Goal: Task Accomplishment & Management: Use online tool/utility

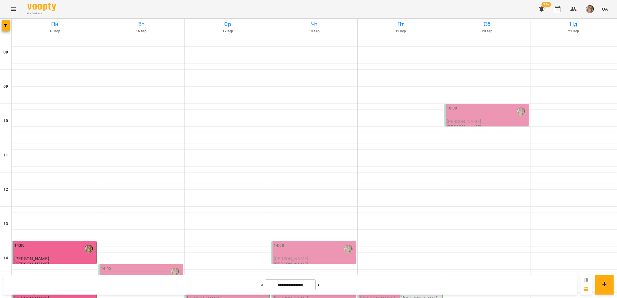
scroll to position [183, 0]
click at [136, 265] on div "14:45" at bounding box center [141, 271] width 81 height 13
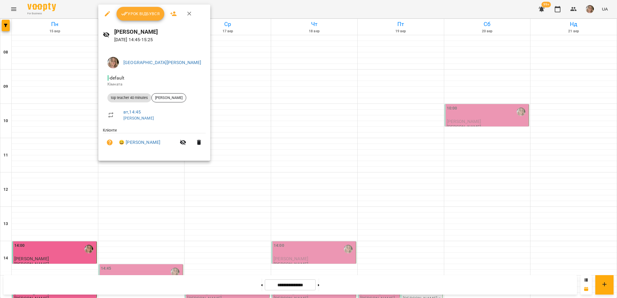
click at [131, 14] on span "Урок відбувся" at bounding box center [140, 13] width 39 height 7
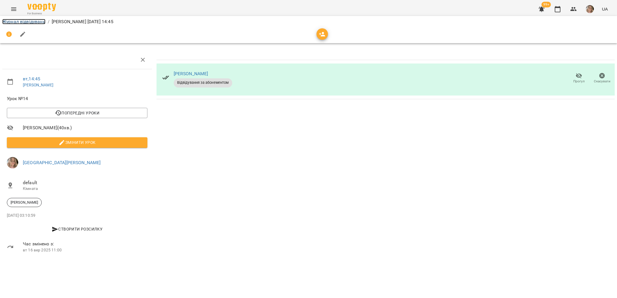
click at [26, 22] on link "Журнал відвідувань" at bounding box center [23, 21] width 43 height 5
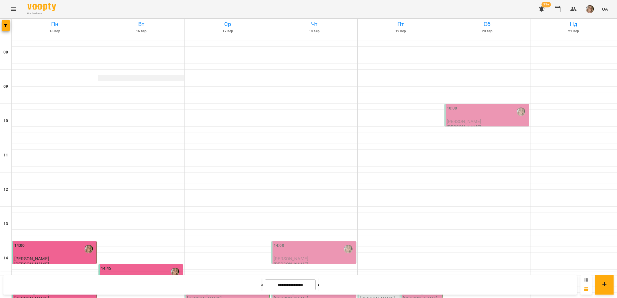
scroll to position [243, 0]
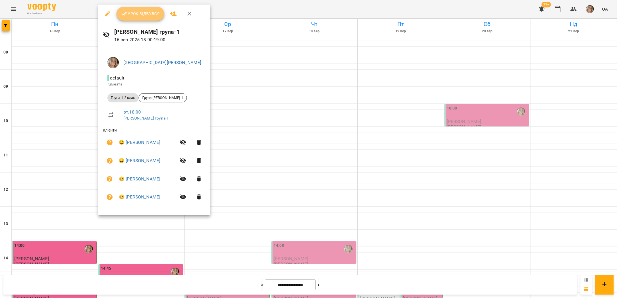
click at [135, 19] on button "Урок відбувся" at bounding box center [141, 14] width 48 height 14
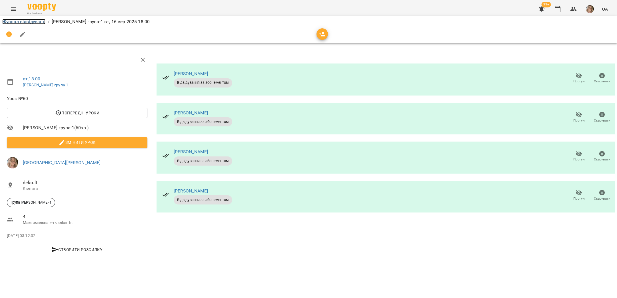
click at [13, 22] on link "Журнал відвідувань" at bounding box center [23, 21] width 43 height 5
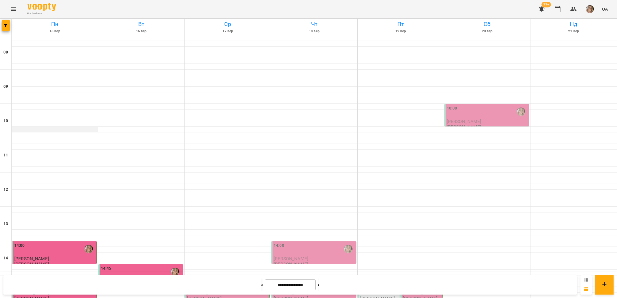
scroll to position [243, 0]
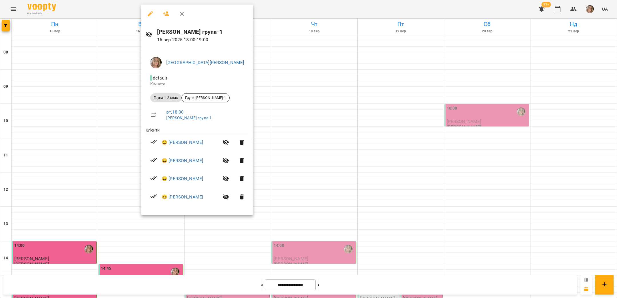
click at [124, 100] on div at bounding box center [308, 149] width 617 height 298
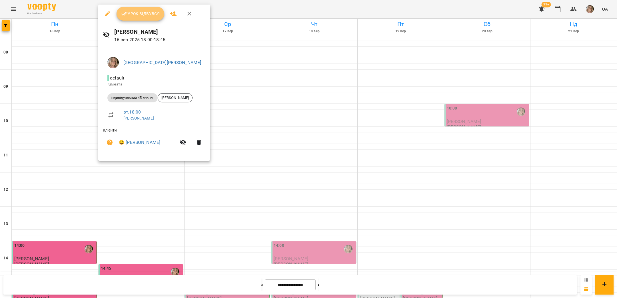
click at [144, 14] on span "Урок відбувся" at bounding box center [140, 13] width 39 height 7
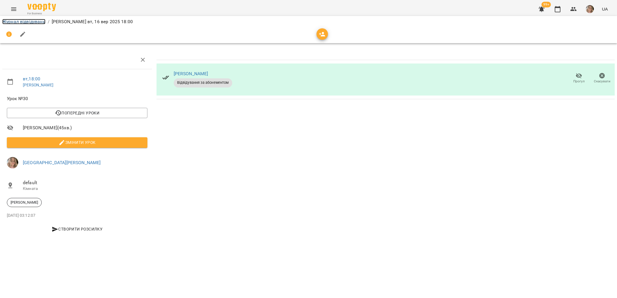
click at [17, 21] on link "Журнал відвідувань" at bounding box center [23, 21] width 43 height 5
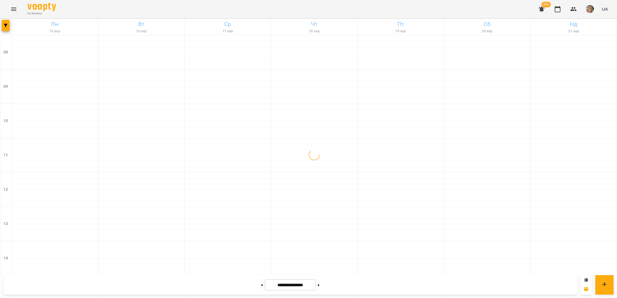
scroll to position [243, 0]
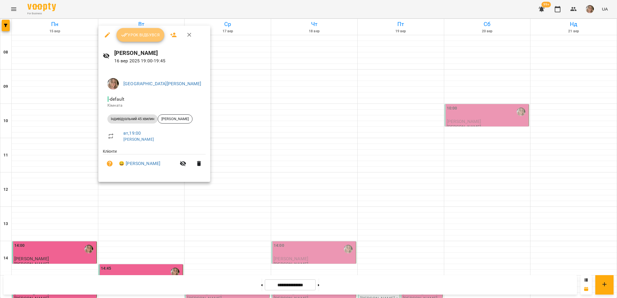
click at [138, 32] on span "Урок відбувся" at bounding box center [140, 34] width 39 height 7
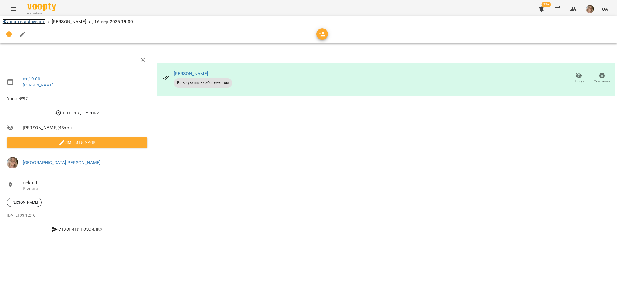
click at [22, 22] on link "Журнал відвідувань" at bounding box center [23, 21] width 43 height 5
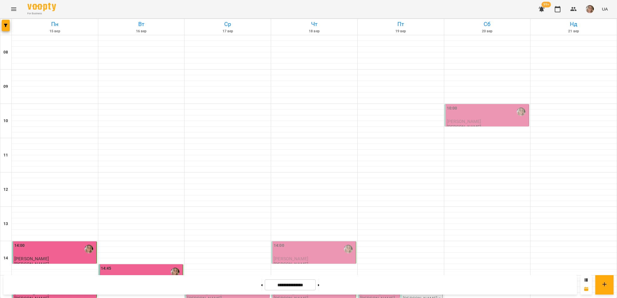
scroll to position [243, 0]
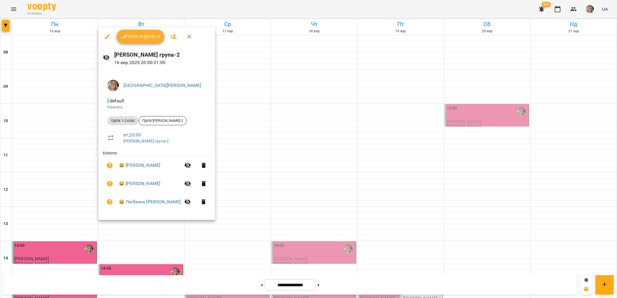
click at [138, 41] on button "Урок відбувся" at bounding box center [141, 37] width 48 height 14
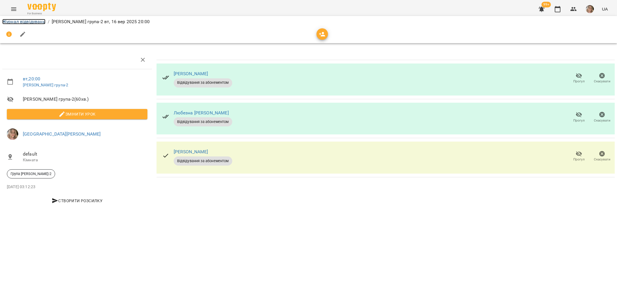
click at [19, 20] on link "Журнал відвідувань" at bounding box center [23, 21] width 43 height 5
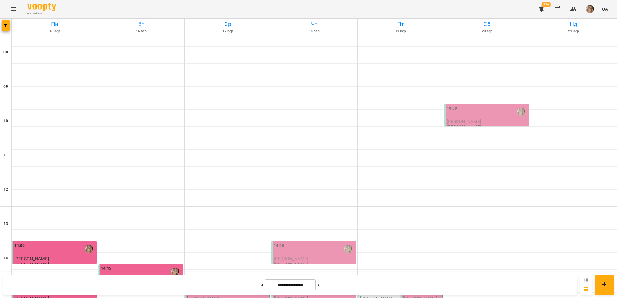
click at [547, 10] on button "button" at bounding box center [542, 9] width 14 height 14
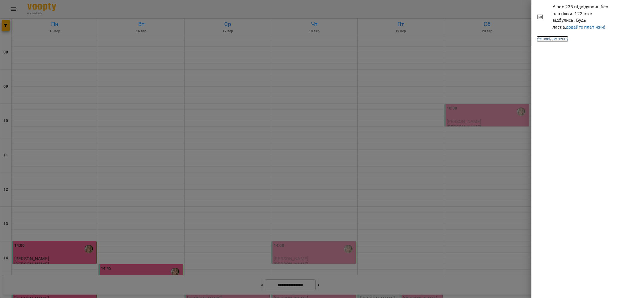
click at [556, 39] on link "Усі повідомлення" at bounding box center [553, 39] width 32 height 6
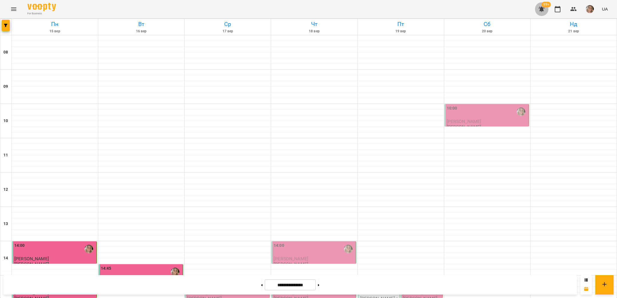
click at [539, 5] on button "button" at bounding box center [542, 9] width 14 height 14
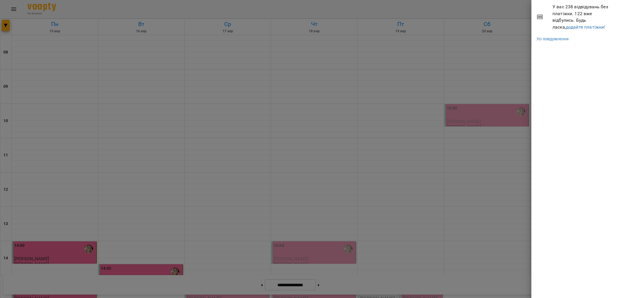
click at [493, 13] on div at bounding box center [308, 149] width 617 height 298
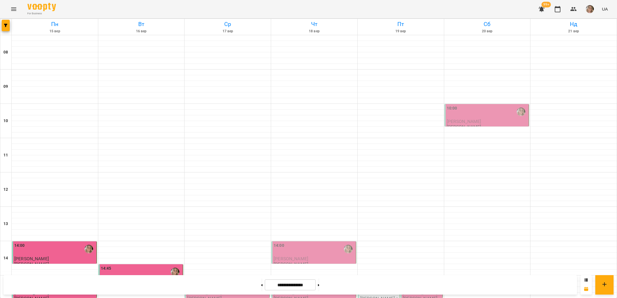
click at [597, 10] on button "button" at bounding box center [590, 9] width 15 height 15
click at [604, 9] on div at bounding box center [308, 149] width 617 height 298
click at [592, 9] on img "button" at bounding box center [590, 9] width 8 height 8
click at [575, 21] on span "[GEOGRAPHIC_DATA][PERSON_NAME]" at bounding box center [595, 25] width 40 height 14
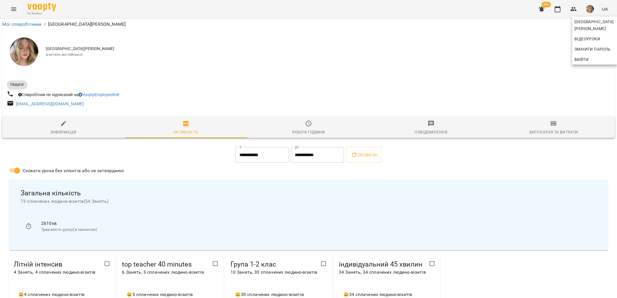
click at [565, 129] on div at bounding box center [308, 149] width 617 height 298
click at [556, 129] on div "Зарплатня та Витрати" at bounding box center [553, 132] width 49 height 7
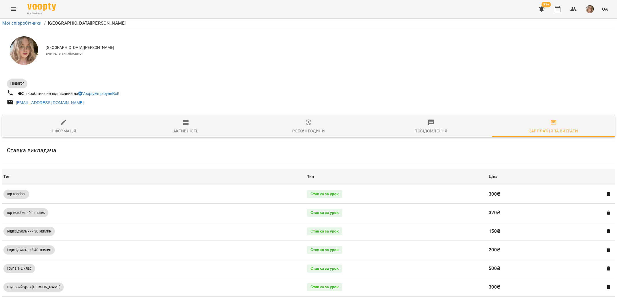
scroll to position [256, 0]
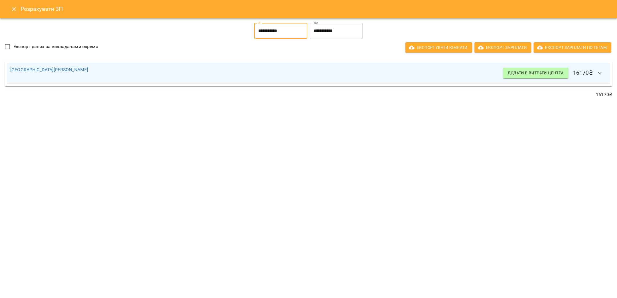
click at [284, 29] on input "**********" at bounding box center [280, 31] width 53 height 16
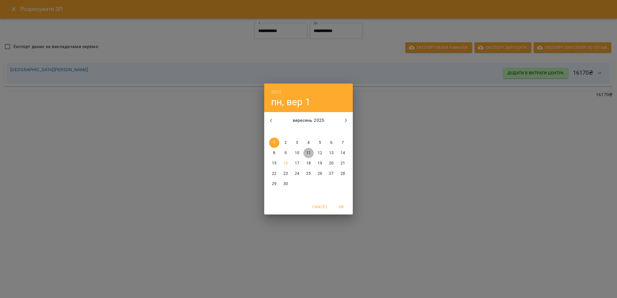
click at [306, 153] on p "11" at bounding box center [308, 153] width 5 height 6
type input "**********"
